Goal: Transaction & Acquisition: Book appointment/travel/reservation

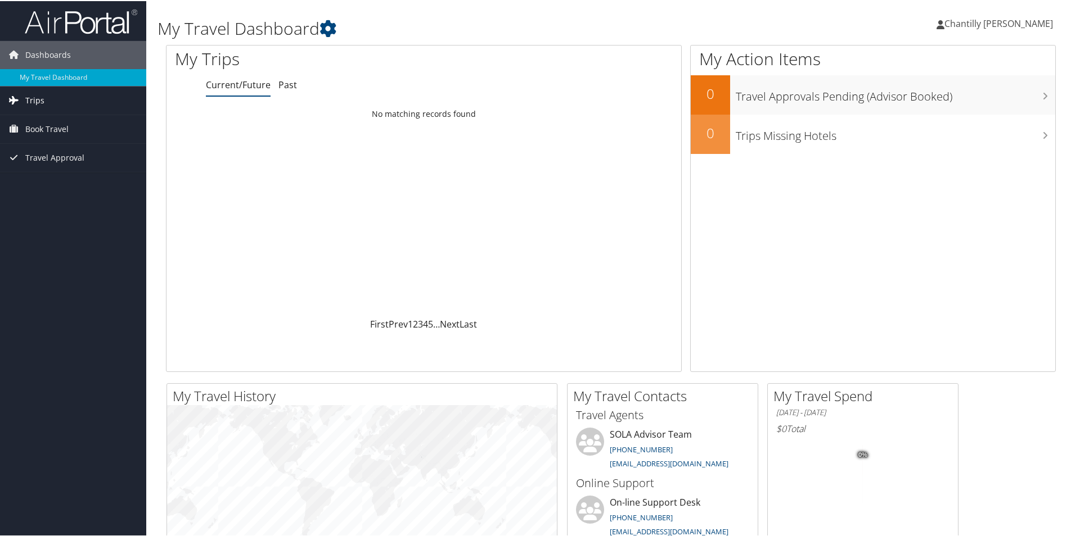
click at [46, 100] on link "Trips" at bounding box center [73, 99] width 146 height 28
click at [33, 175] on span "Book Travel" at bounding box center [46, 179] width 43 height 28
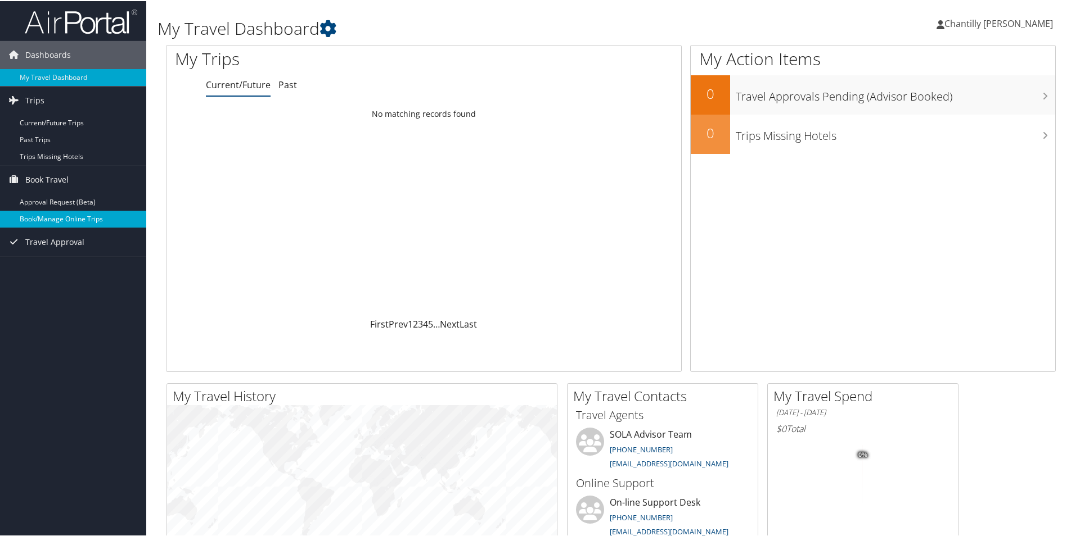
click at [77, 221] on link "Book/Manage Online Trips" at bounding box center [73, 218] width 146 height 17
